Goal: Information Seeking & Learning: Compare options

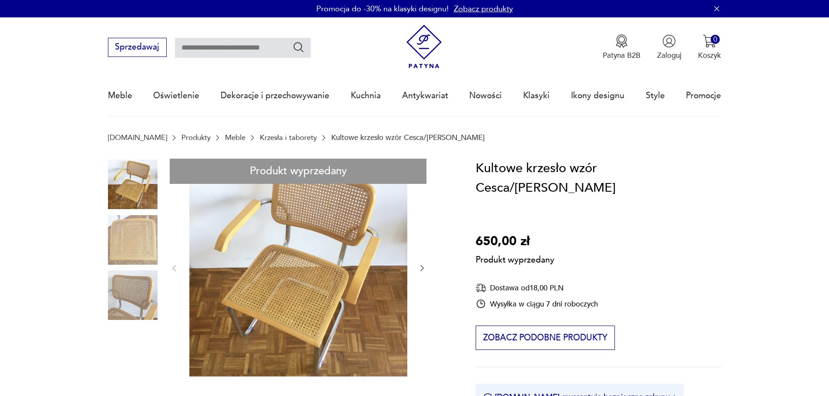
click at [222, 41] on input "text" at bounding box center [243, 48] width 136 height 20
type input "*****"
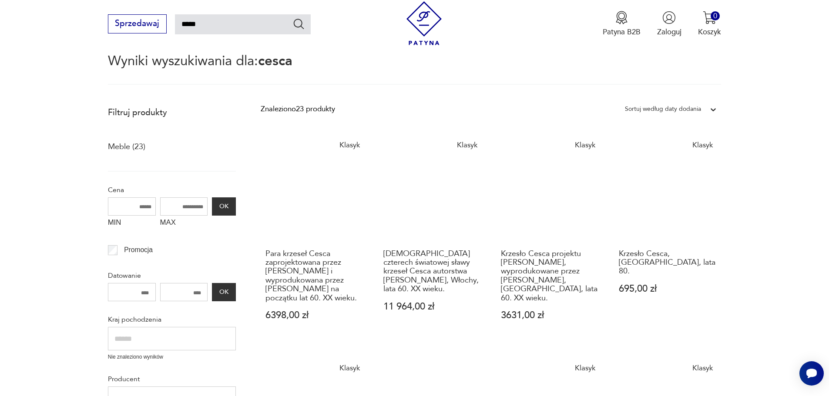
scroll to position [94, 0]
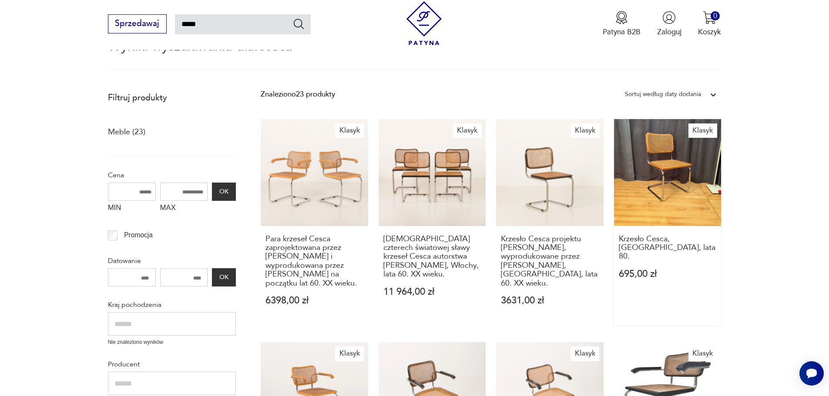
click at [690, 182] on link "Klasyk Krzesło Cesca, Włochy, lata 80. 695,00 zł" at bounding box center [667, 222] width 107 height 207
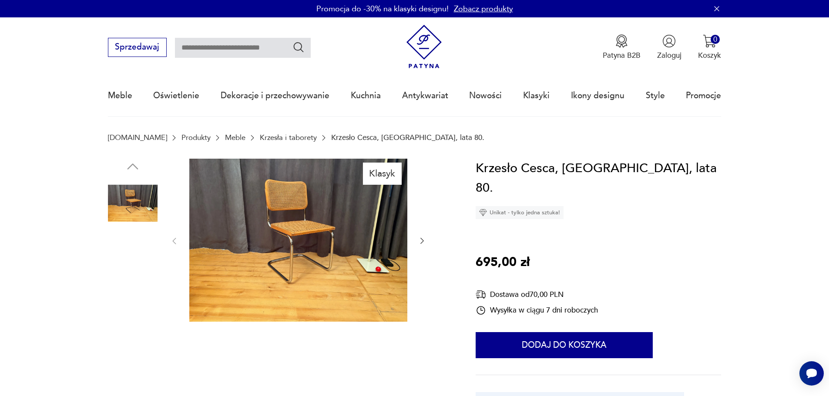
click at [141, 258] on img at bounding box center [133, 259] width 50 height 50
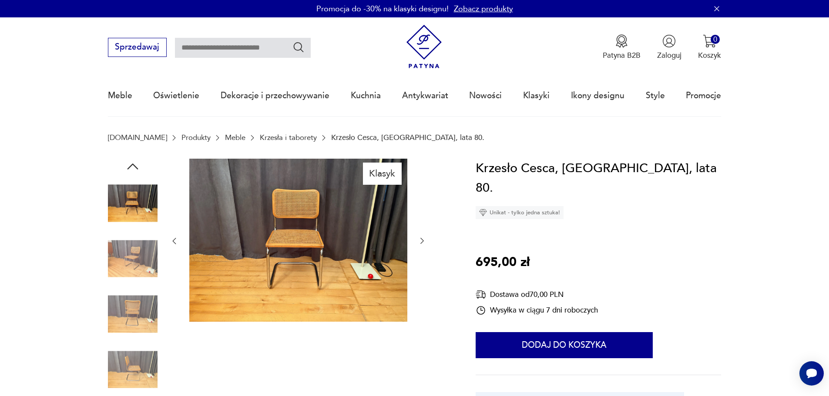
click at [143, 297] on img at bounding box center [133, 315] width 50 height 50
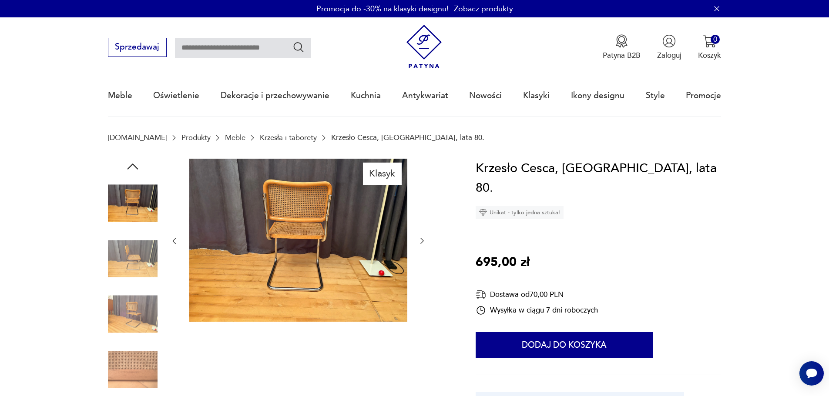
click at [147, 328] on img at bounding box center [133, 315] width 50 height 50
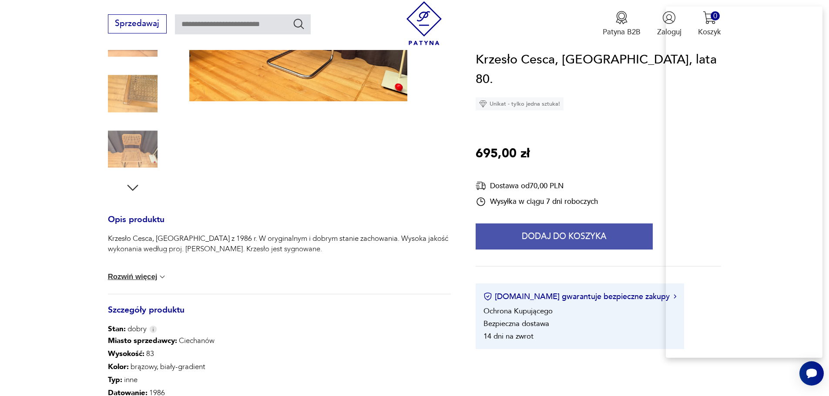
scroll to position [218, 0]
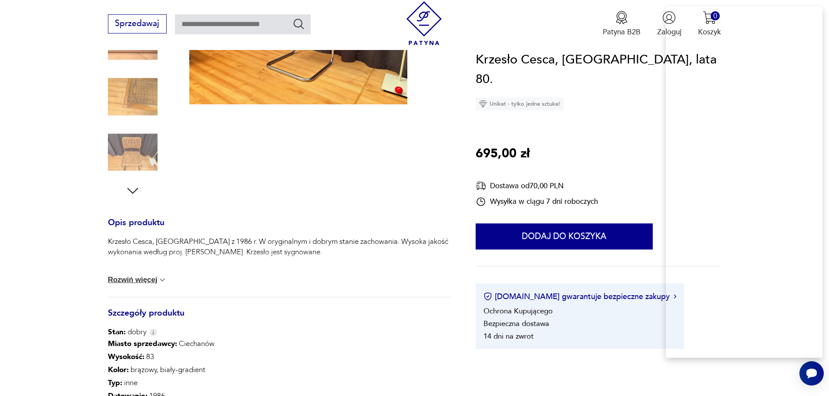
click at [218, 23] on input "text" at bounding box center [243, 24] width 136 height 20
type input "******"
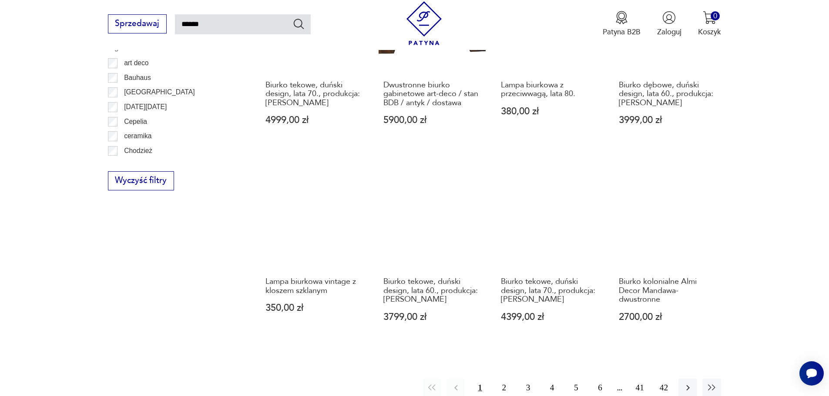
scroll to position [659, 0]
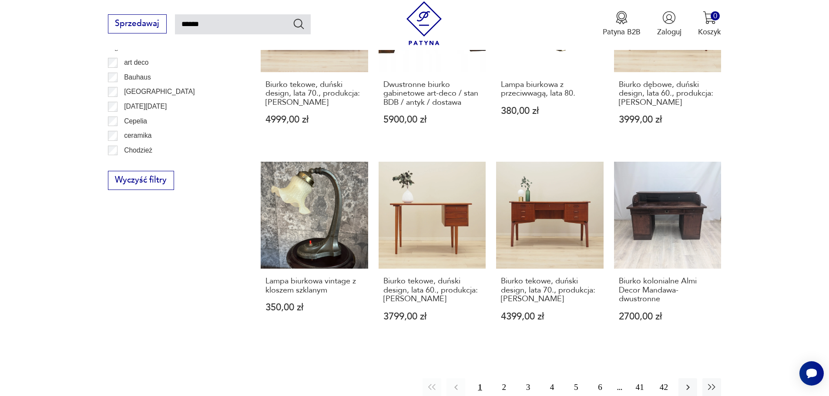
click at [216, 27] on input "******" at bounding box center [243, 24] width 136 height 20
type input "**********"
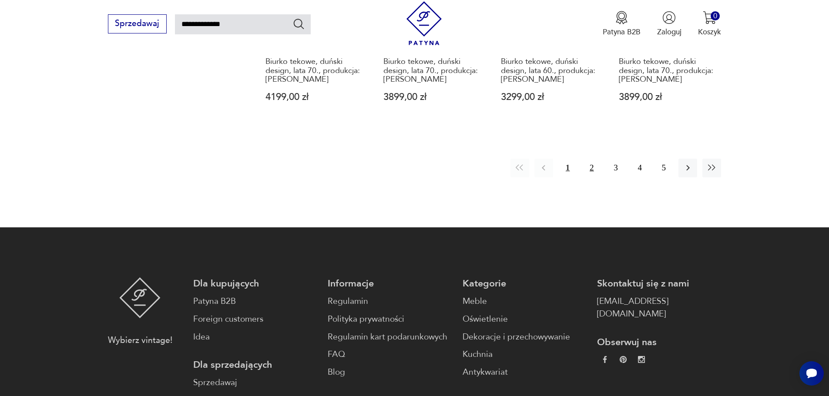
scroll to position [833, 0]
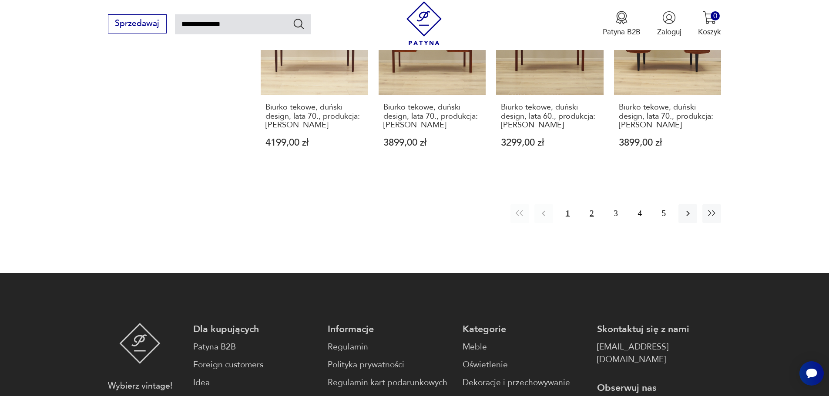
click at [591, 204] on button "2" at bounding box center [591, 213] width 19 height 19
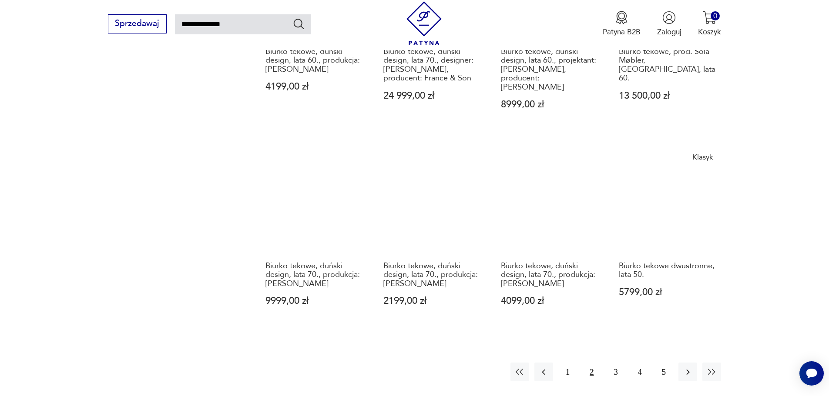
scroll to position [746, 0]
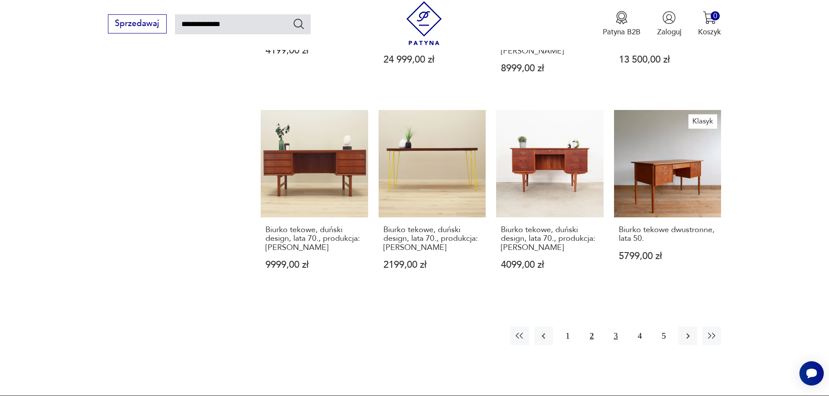
click at [616, 327] on button "3" at bounding box center [615, 336] width 19 height 19
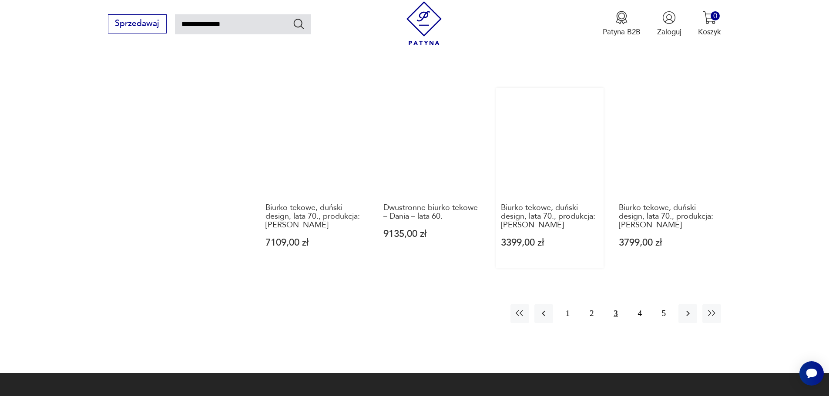
scroll to position [833, 0]
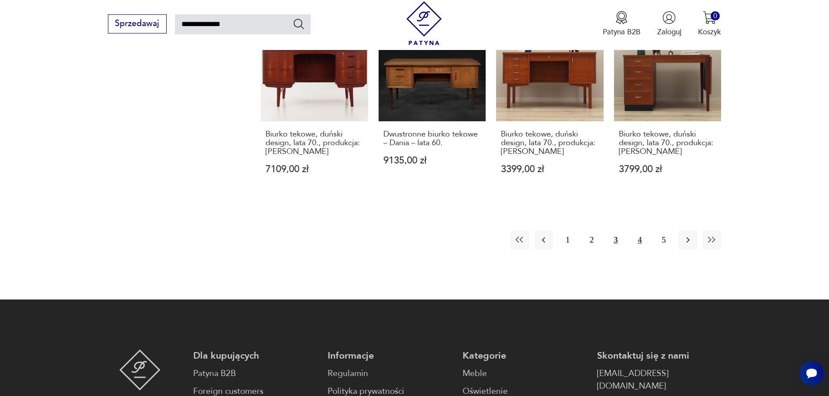
click at [635, 231] on button "4" at bounding box center [639, 240] width 19 height 19
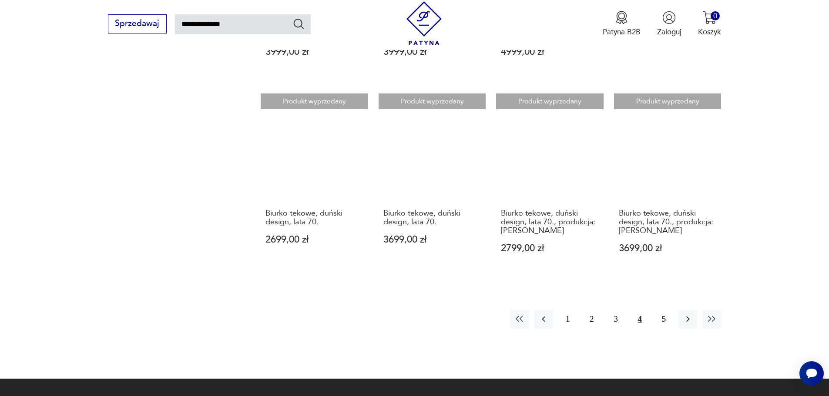
scroll to position [746, 0]
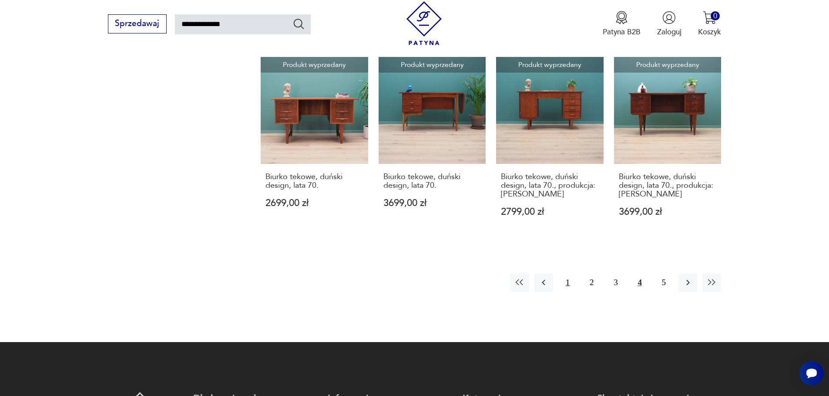
click at [563, 285] on button "1" at bounding box center [567, 283] width 19 height 19
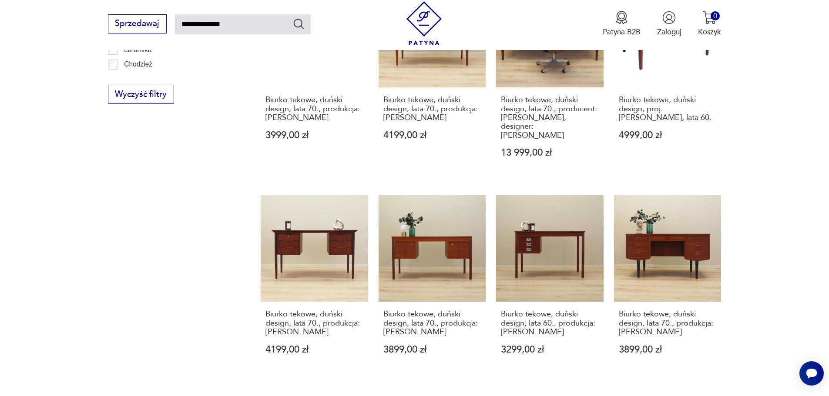
scroll to position [703, 0]
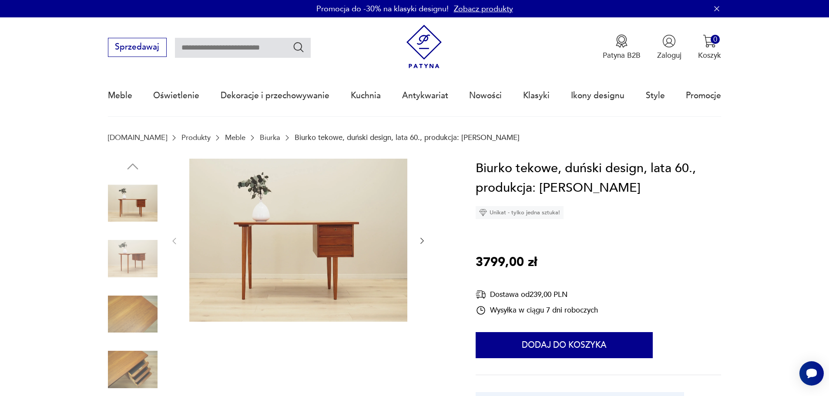
click at [147, 260] on img at bounding box center [133, 259] width 50 height 50
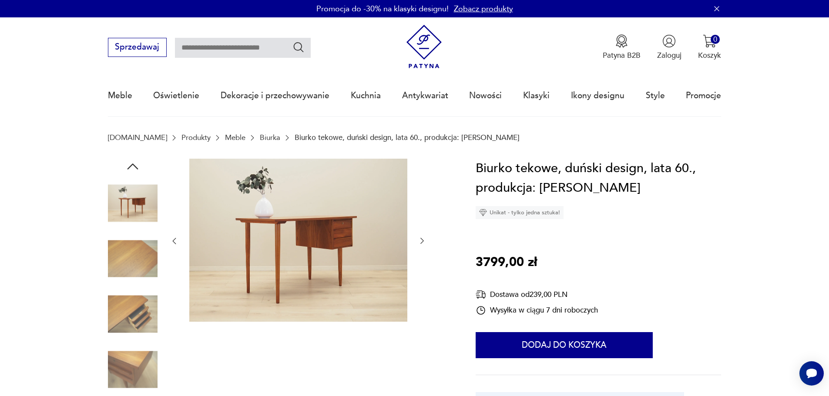
click at [147, 288] on div at bounding box center [133, 232] width 50 height 218
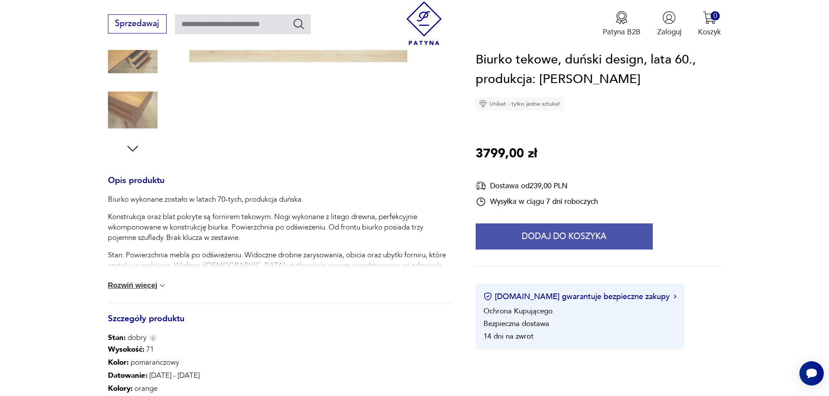
scroll to position [261, 0]
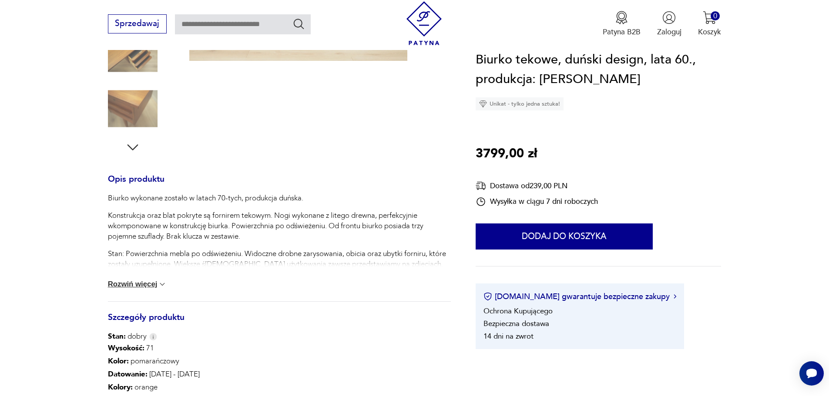
click at [158, 288] on img at bounding box center [162, 284] width 9 height 9
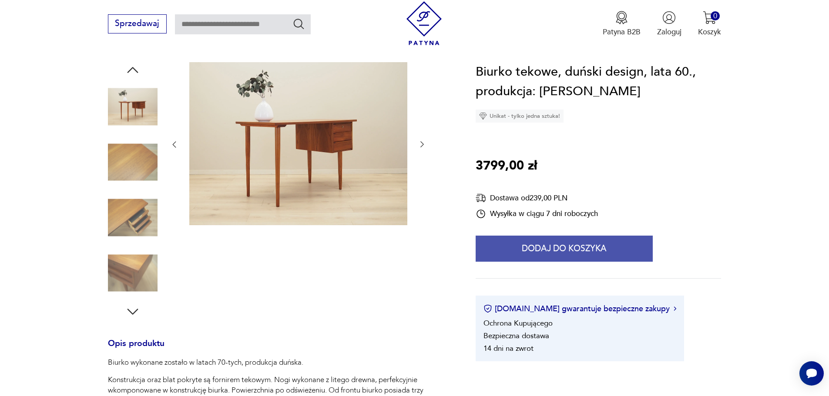
scroll to position [0, 0]
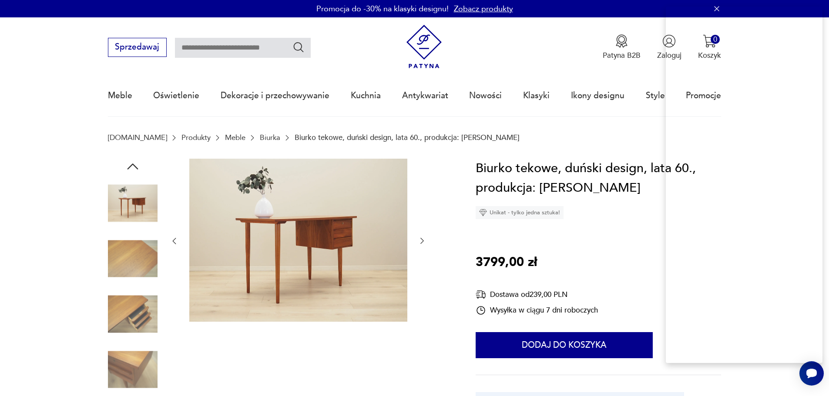
drag, startPoint x: 493, startPoint y: 264, endPoint x: 505, endPoint y: 261, distance: 12.0
click at [505, 261] on p "3799,00 zł" at bounding box center [506, 263] width 61 height 20
click at [483, 293] on div "Cena" at bounding box center [484, 289] width 44 height 7
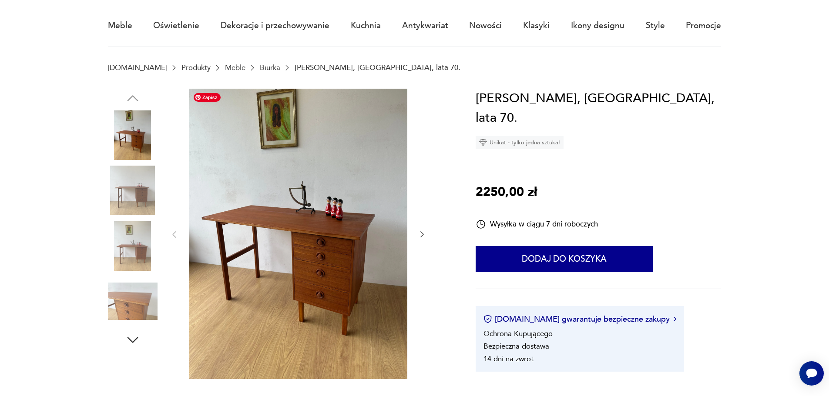
scroll to position [87, 0]
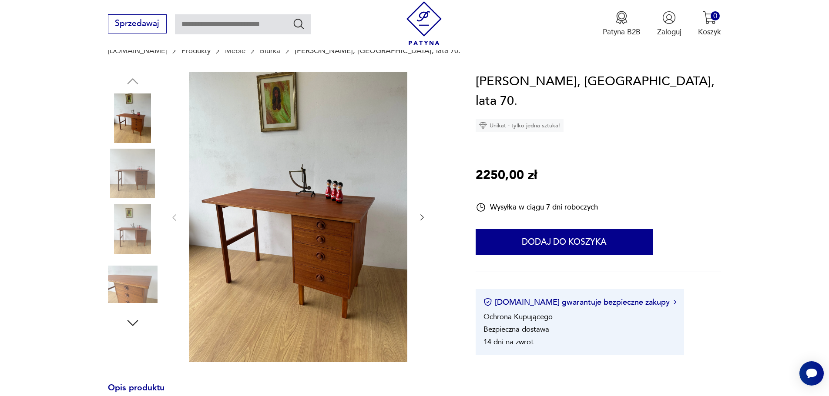
click at [137, 223] on img at bounding box center [133, 229] width 50 height 50
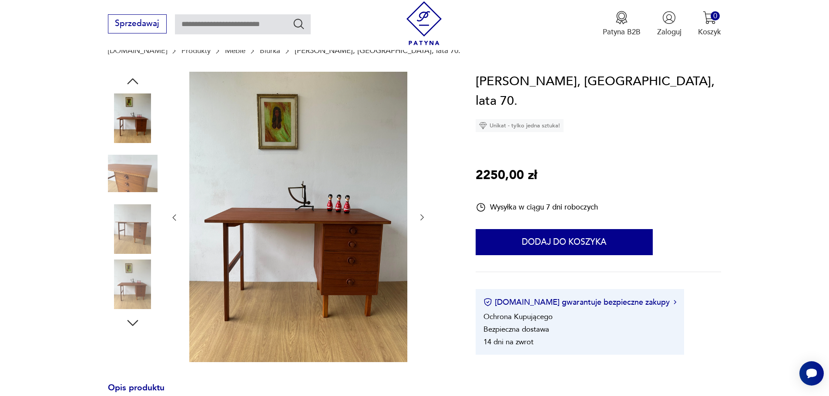
click at [130, 255] on div at bounding box center [133, 229] width 50 height 51
click at [133, 277] on img at bounding box center [133, 285] width 50 height 50
